Goal: Information Seeking & Learning: Learn about a topic

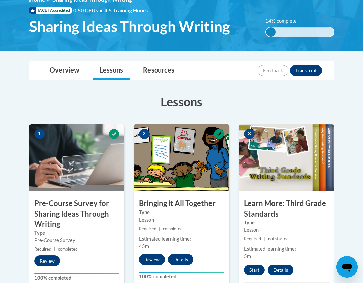
scroll to position [101, 0]
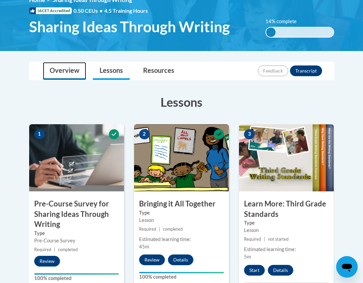
click at [70, 77] on link "Overview" at bounding box center [64, 71] width 43 height 18
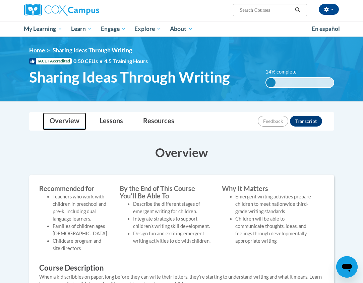
scroll to position [51, 0]
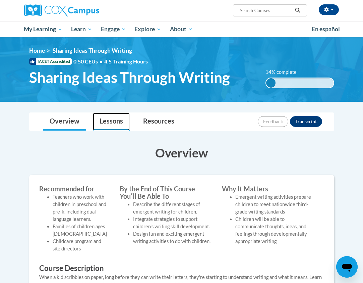
click at [112, 124] on link "Lessons" at bounding box center [111, 122] width 37 height 18
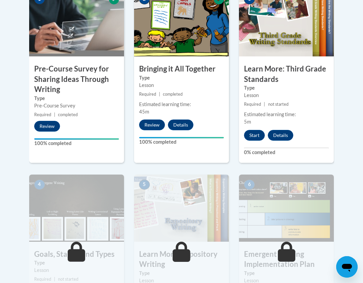
scroll to position [236, 0]
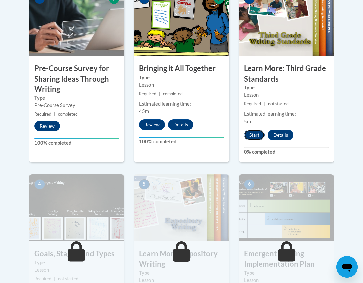
click at [254, 133] on button "Start" at bounding box center [254, 134] width 21 height 11
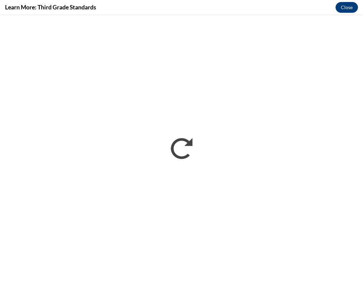
scroll to position [0, 0]
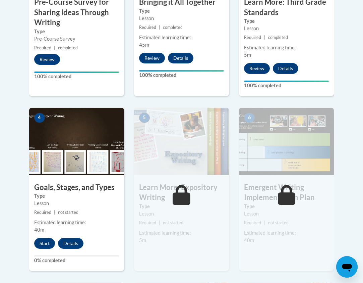
scroll to position [304, 0]
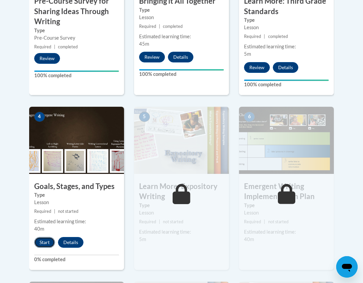
click at [46, 240] on button "Start" at bounding box center [44, 242] width 21 height 11
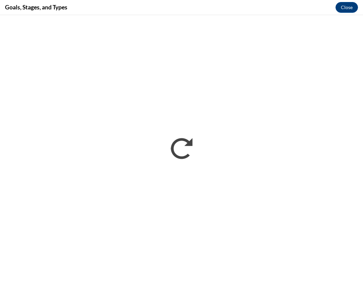
scroll to position [0, 0]
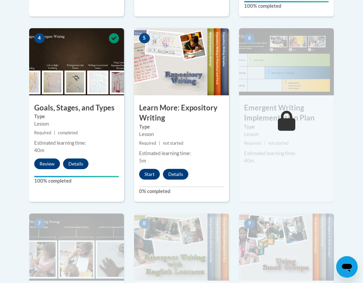
scroll to position [383, 0]
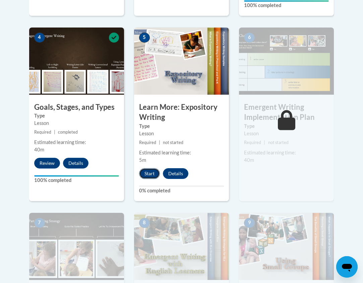
click at [151, 176] on button "Start" at bounding box center [149, 173] width 21 height 11
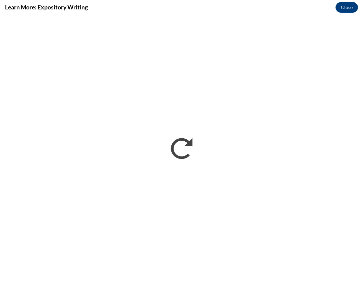
scroll to position [0, 0]
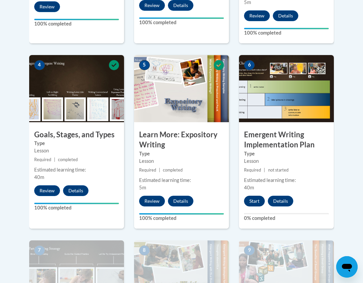
scroll to position [393, 0]
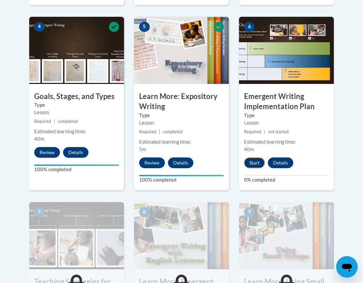
click at [253, 165] on button "Start" at bounding box center [254, 162] width 21 height 11
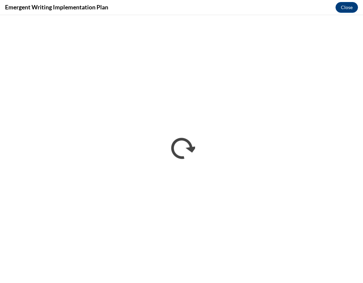
scroll to position [0, 0]
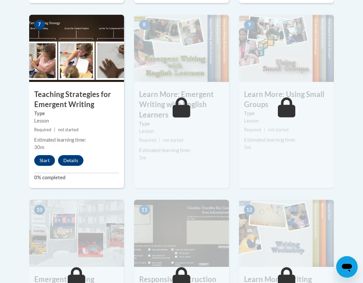
scroll to position [579, 0]
